Goal: Check status: Check status

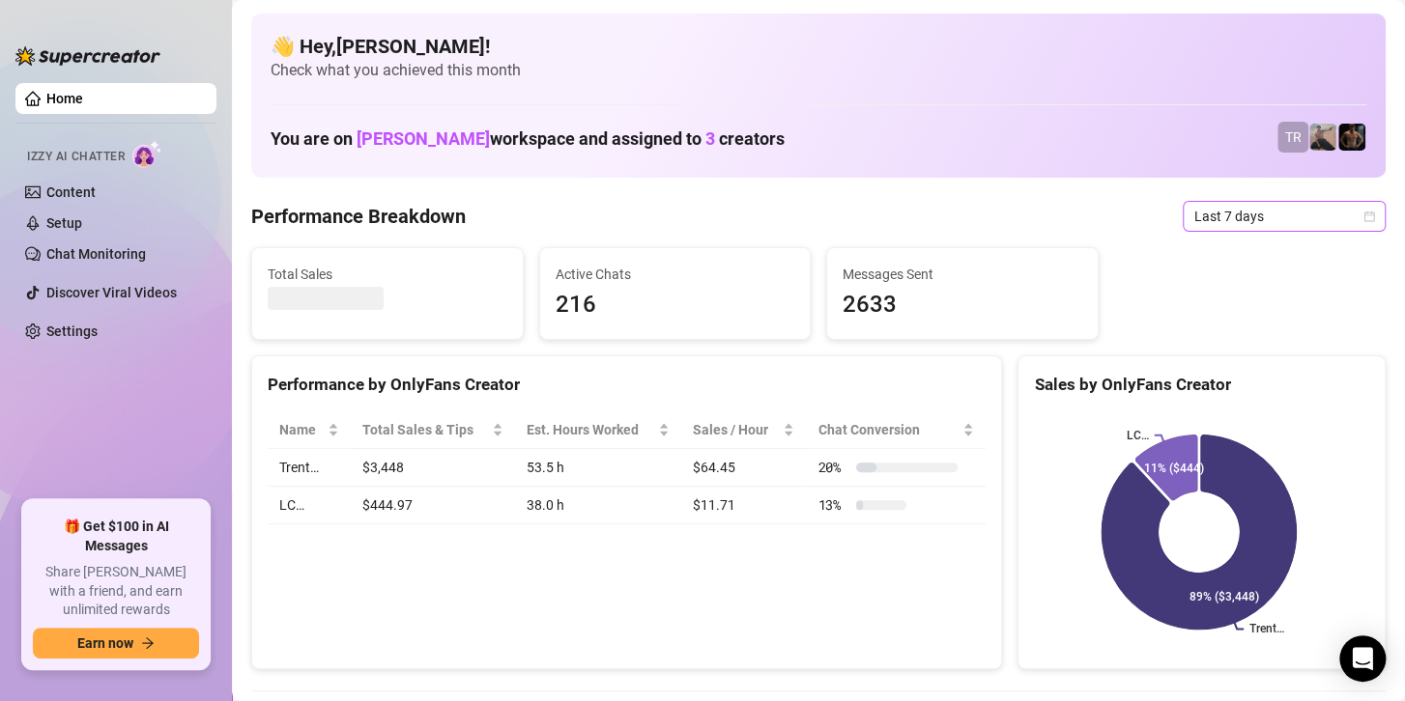
click at [1216, 214] on span "Last 7 days" at bounding box center [1284, 216] width 180 height 29
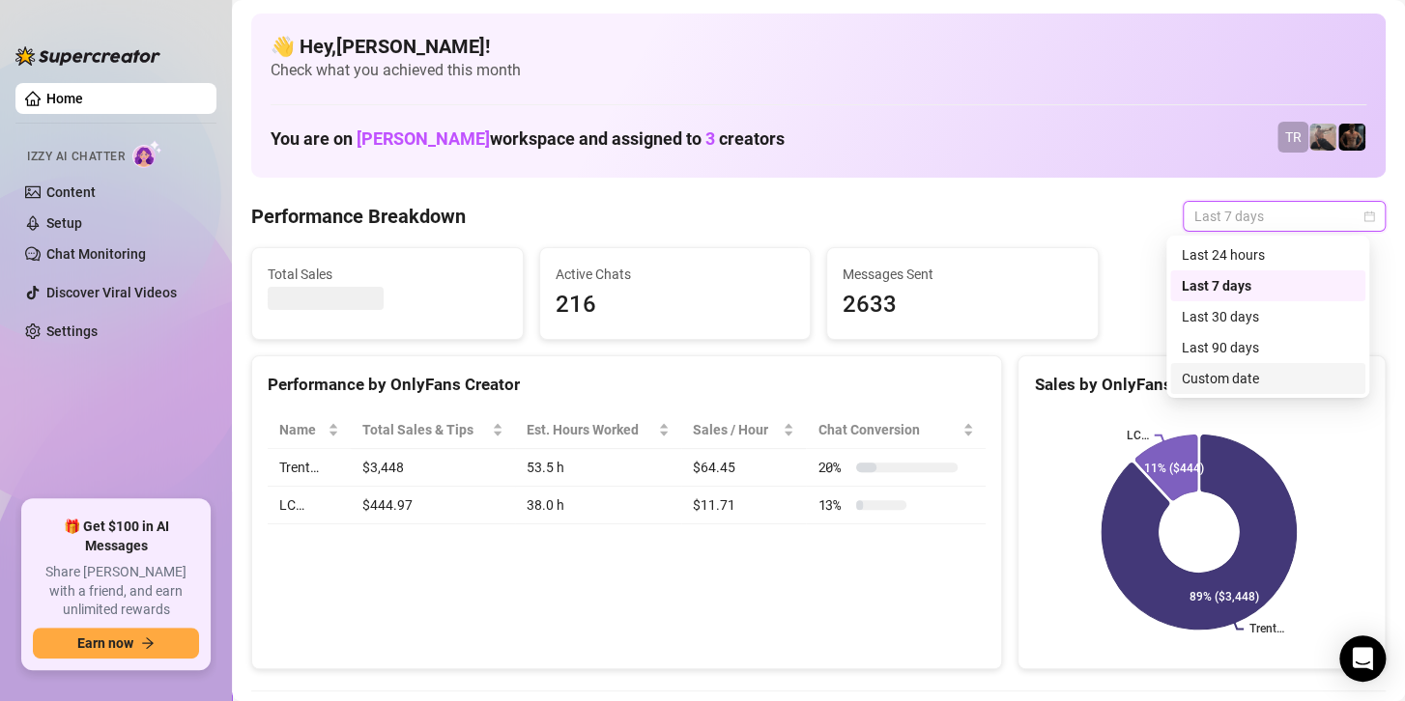
click at [1188, 375] on div "Custom date" at bounding box center [1267, 378] width 172 height 21
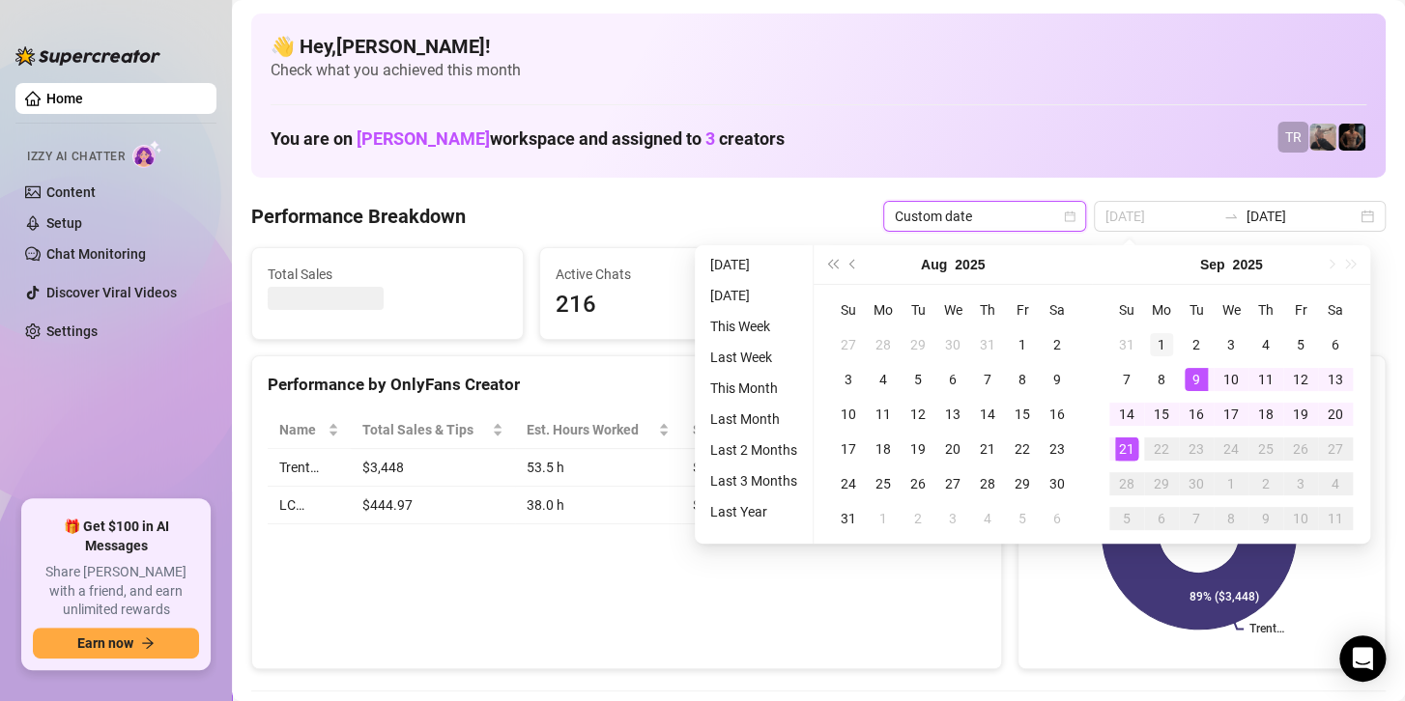
type input "[DATE]"
click at [1159, 338] on div "1" at bounding box center [1161, 344] width 23 height 23
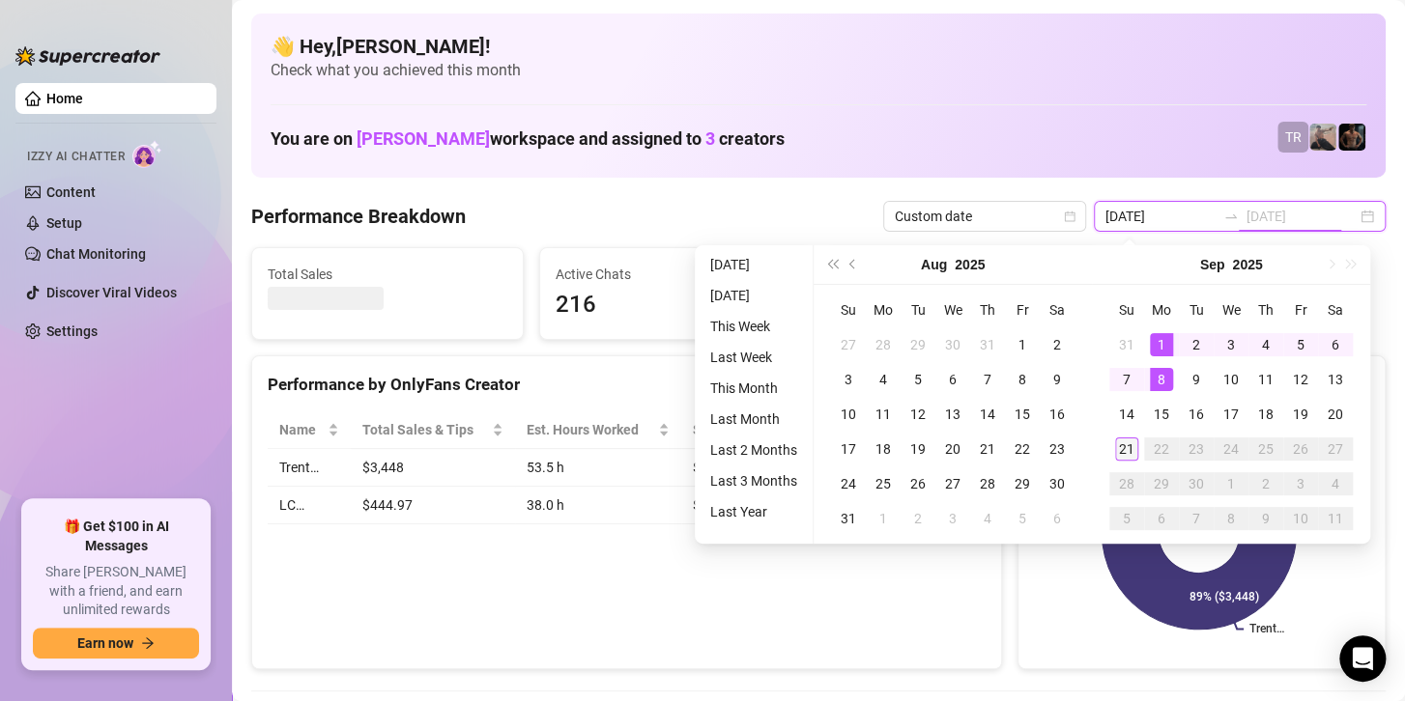
type input "[DATE]"
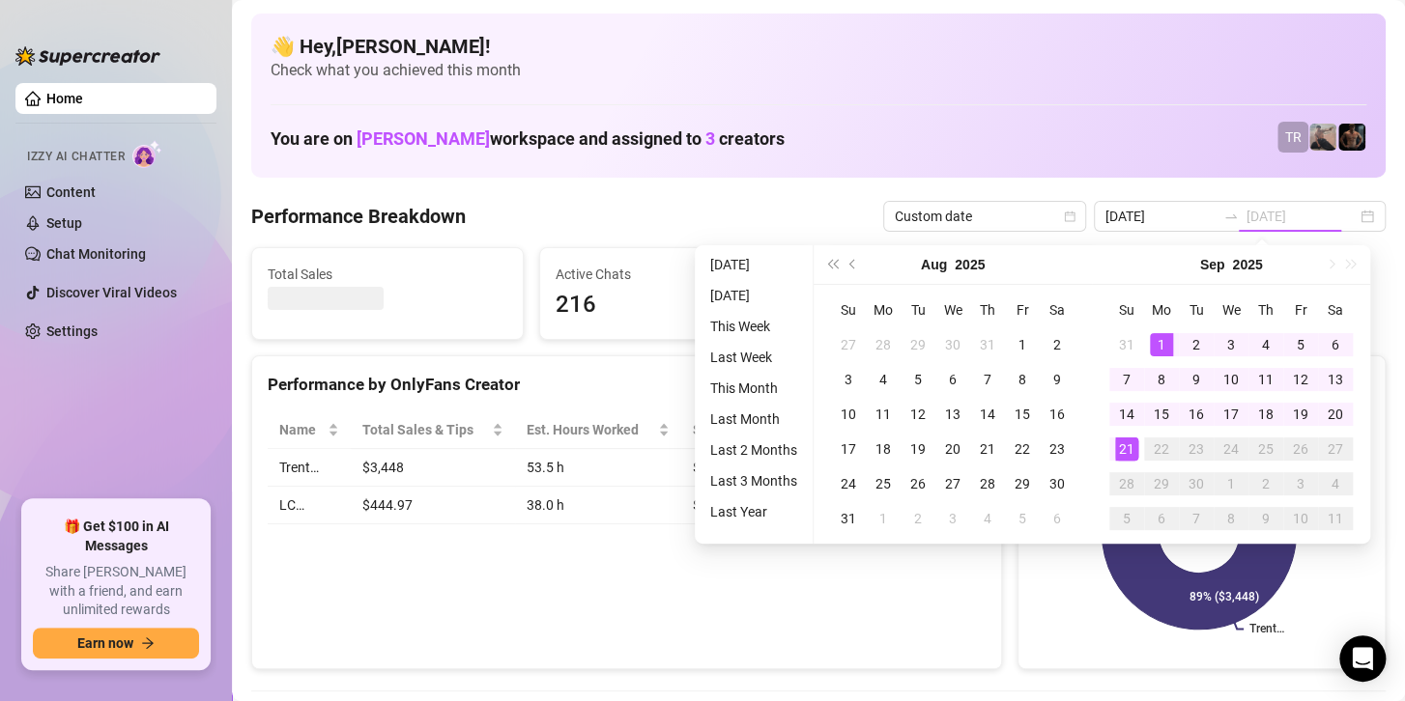
click at [1123, 438] on div "21" at bounding box center [1126, 449] width 23 height 23
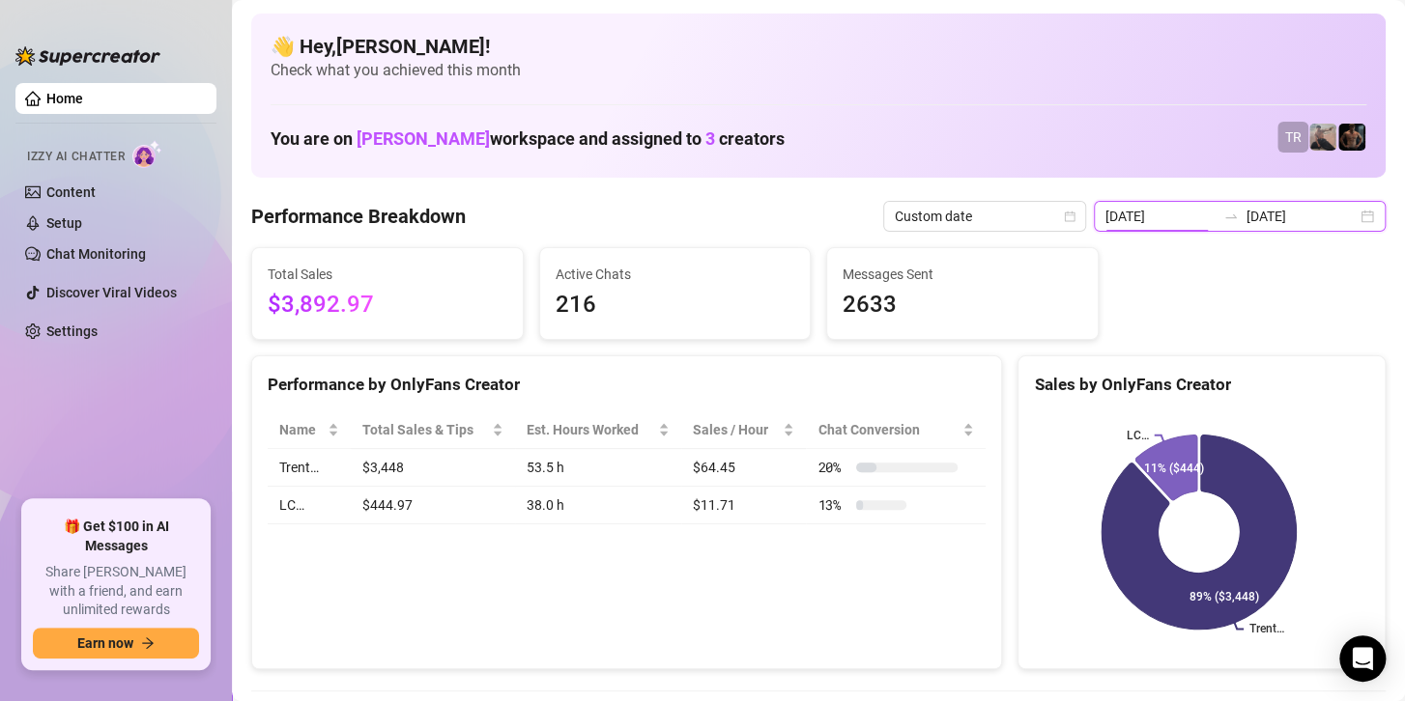
click at [1145, 218] on input "[DATE]" at bounding box center [1160, 216] width 110 height 21
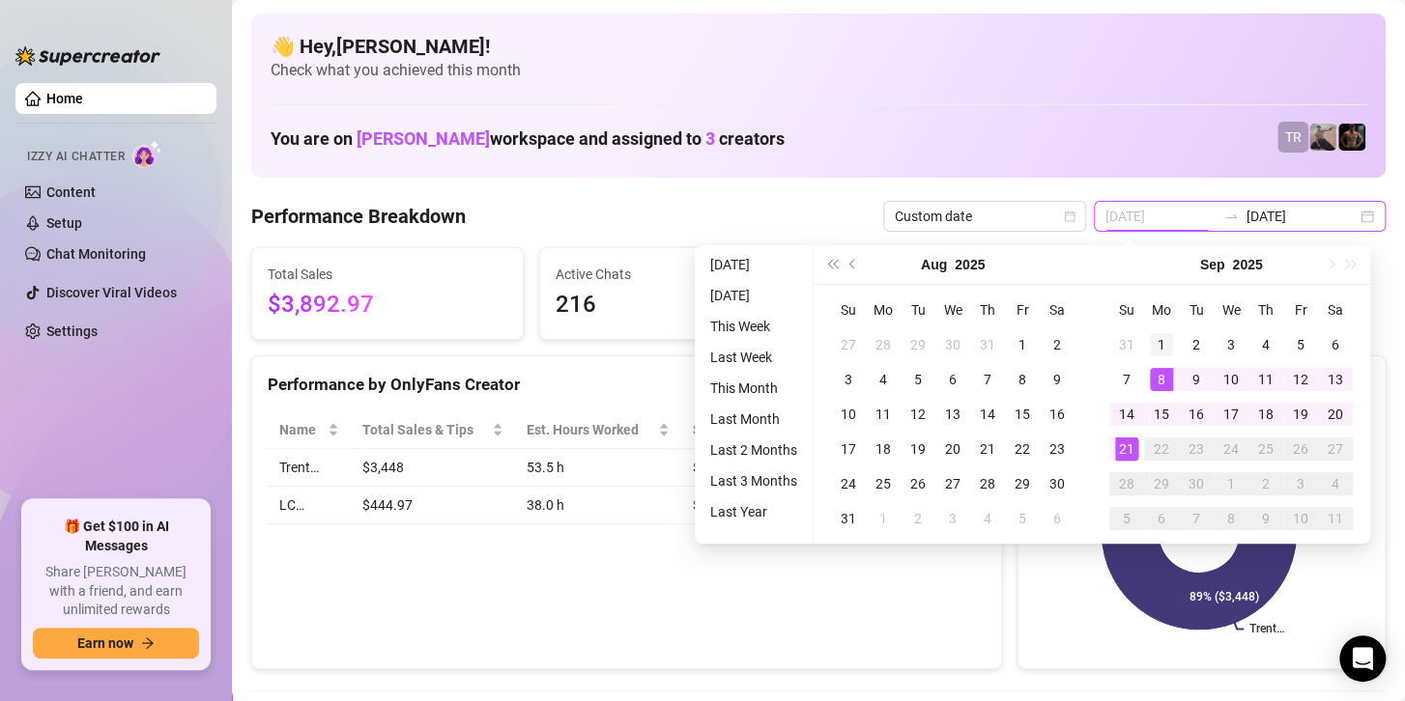
type input "[DATE]"
click at [1162, 334] on div "1" at bounding box center [1161, 344] width 23 height 23
type input "[DATE]"
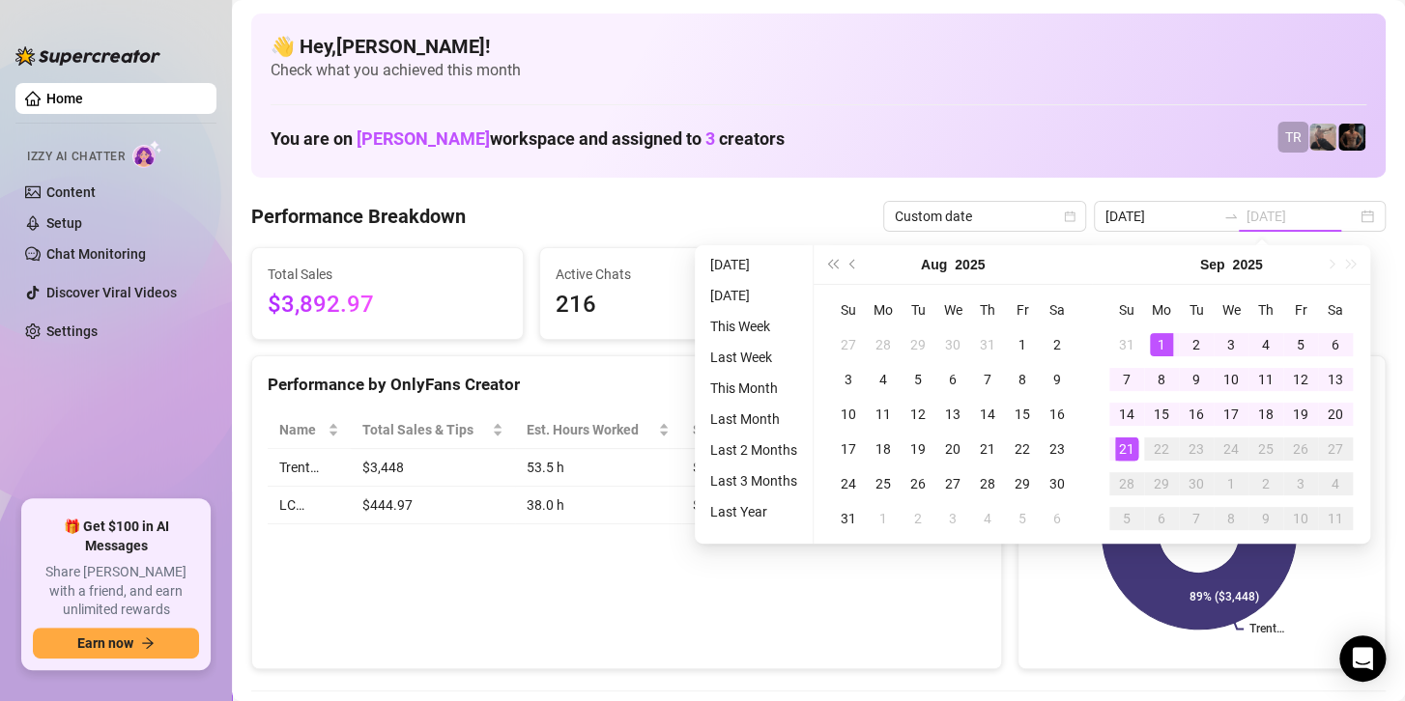
click at [1120, 442] on div "21" at bounding box center [1126, 449] width 23 height 23
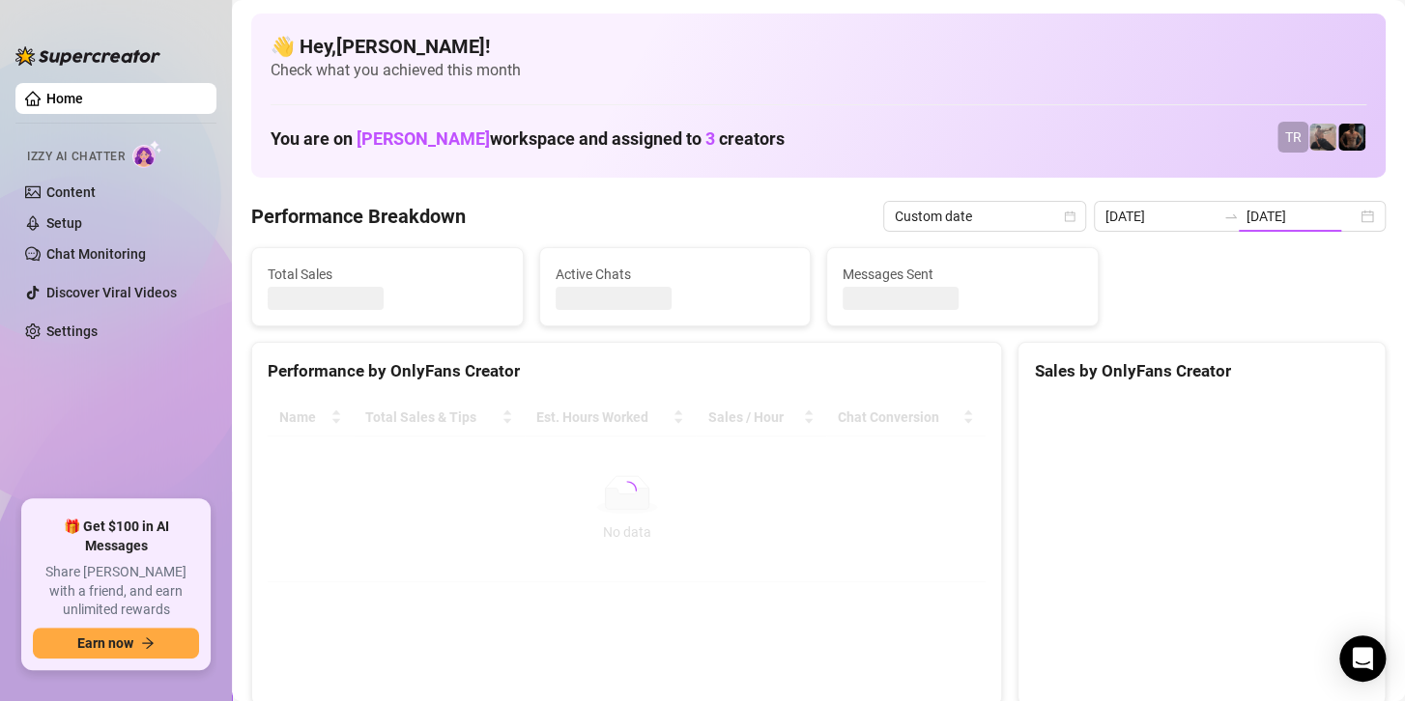
type input "[DATE]"
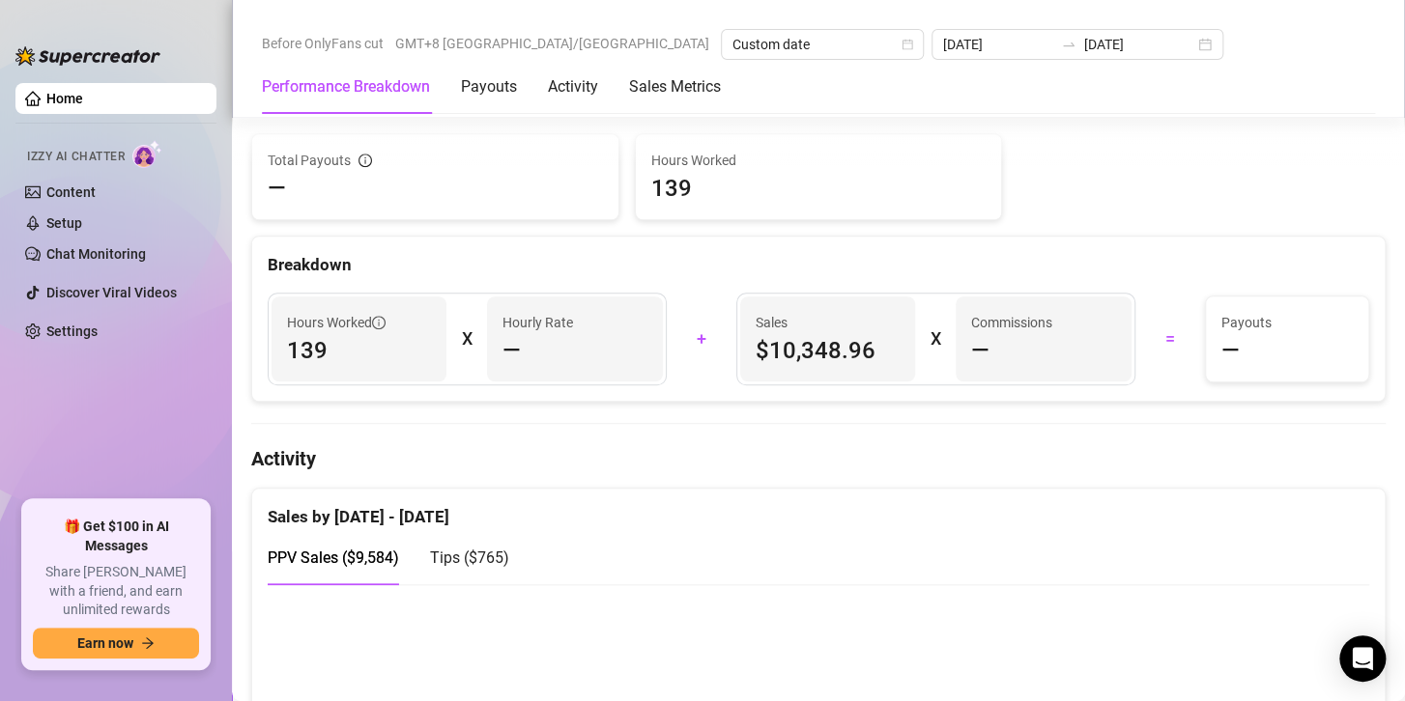
scroll to position [1063, 0]
